Goal: Book appointment/travel/reservation

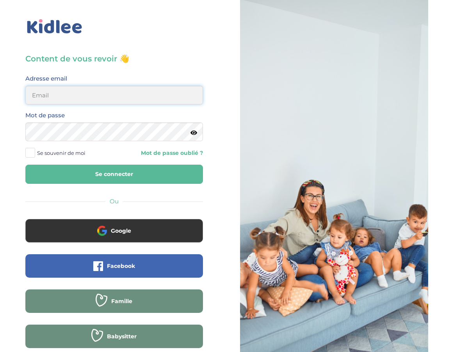
type input "[EMAIL_ADDRESS][DOMAIN_NAME]"
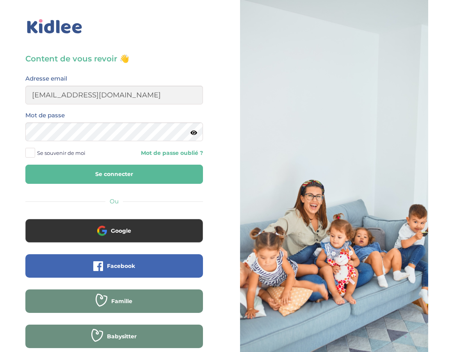
click at [123, 172] on button "Se connecter" at bounding box center [114, 173] width 178 height 19
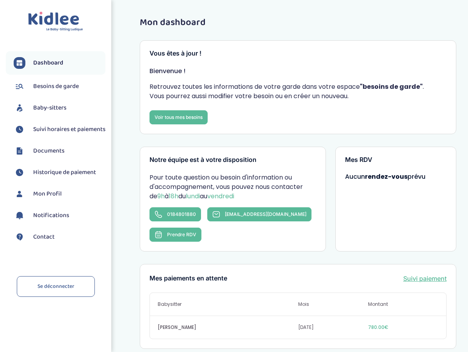
click at [57, 88] on span "Besoins de garde" at bounding box center [56, 86] width 46 height 9
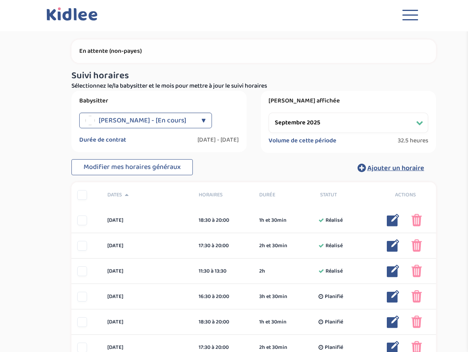
select select "septembre 2025"
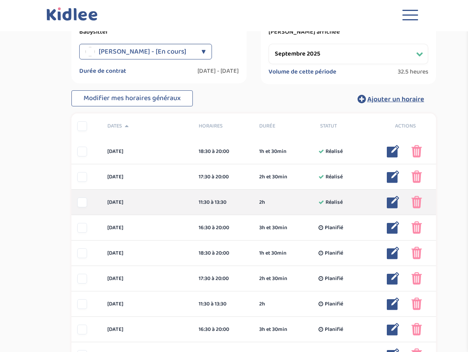
click at [395, 200] on img at bounding box center [393, 202] width 13 height 13
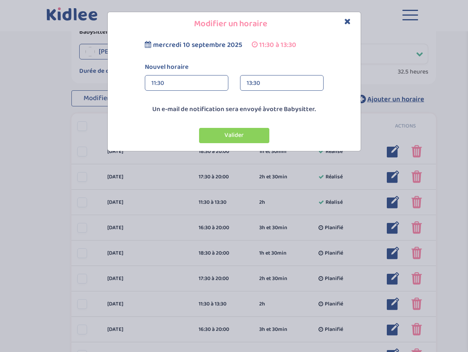
click at [196, 85] on div "11:30" at bounding box center [187, 83] width 70 height 16
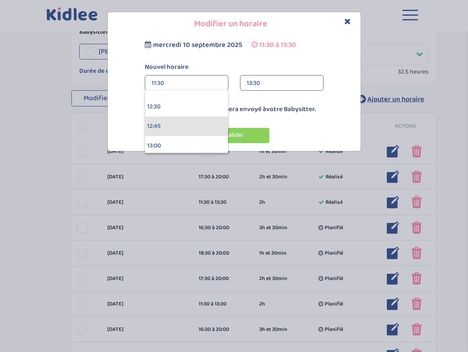
scroll to position [969, 0]
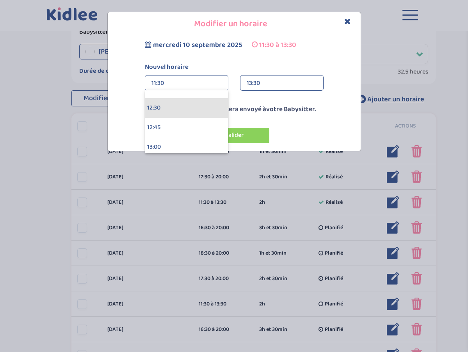
click at [177, 106] on div "12:30" at bounding box center [186, 108] width 83 height 20
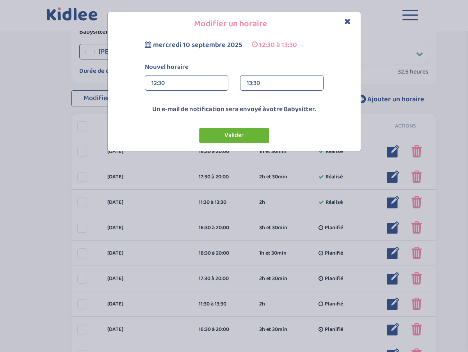
click at [234, 133] on button "Valider" at bounding box center [234, 135] width 70 height 15
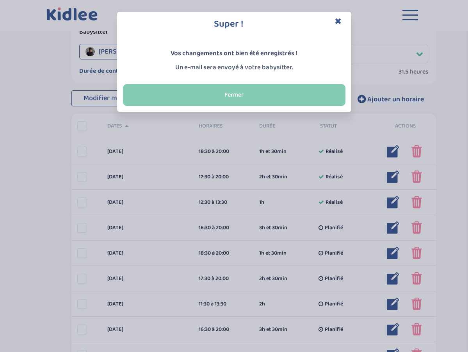
click at [243, 90] on button "Fermer" at bounding box center [234, 95] width 223 height 22
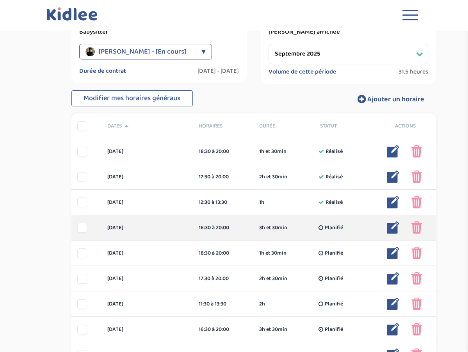
click at [393, 226] on img at bounding box center [393, 227] width 13 height 13
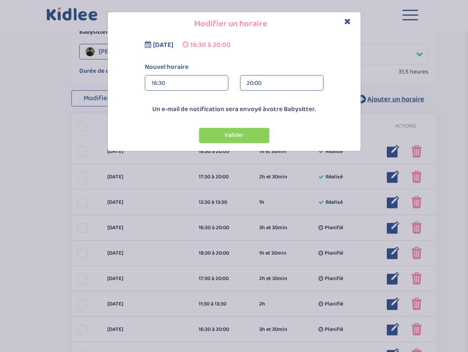
click at [262, 80] on div "20:00" at bounding box center [282, 83] width 70 height 16
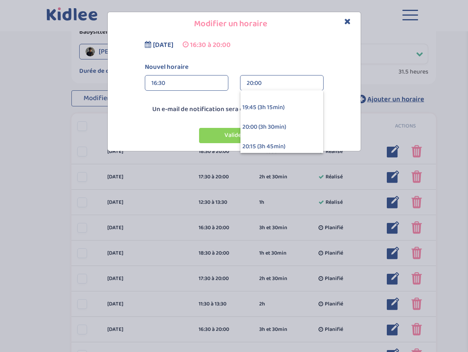
scroll to position [229, 0]
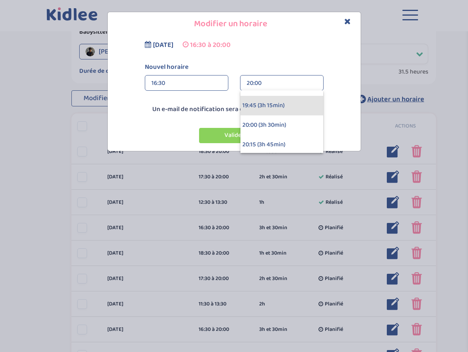
click at [259, 107] on div "19:45 (3h 15min)" at bounding box center [282, 106] width 83 height 20
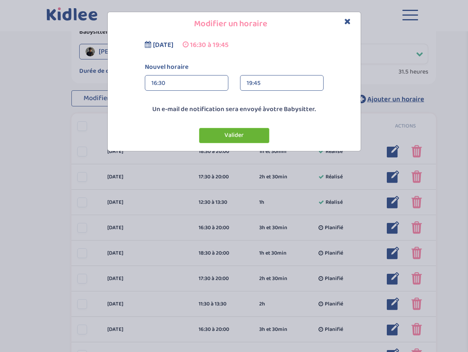
click at [235, 136] on button "Valider" at bounding box center [234, 135] width 70 height 15
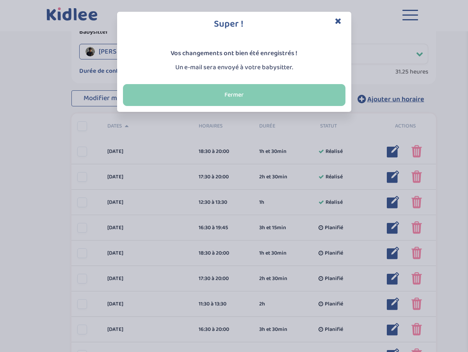
click at [242, 89] on button "Fermer" at bounding box center [234, 95] width 223 height 22
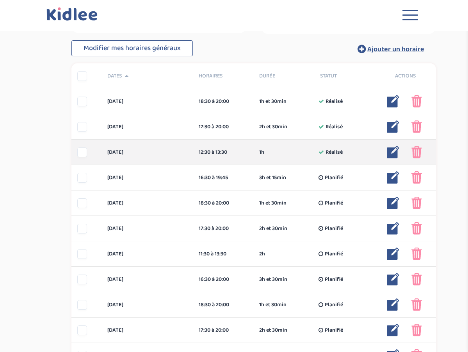
scroll to position [122, 0]
